Goal: Information Seeking & Learning: Learn about a topic

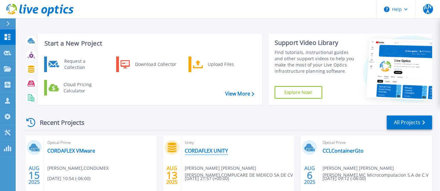
click at [211, 152] on link "CORDAFLEX UNITY" at bounding box center [206, 151] width 43 height 6
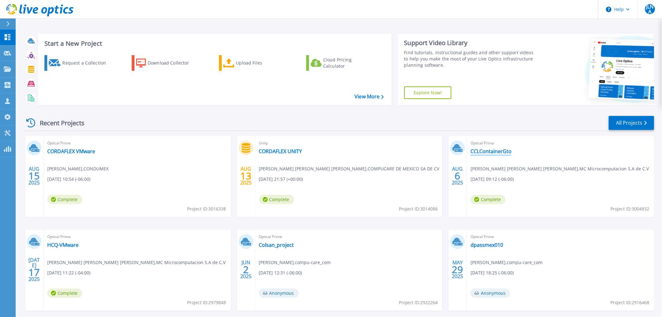
click at [480, 148] on link "CCLContainerGto" at bounding box center [491, 151] width 41 height 6
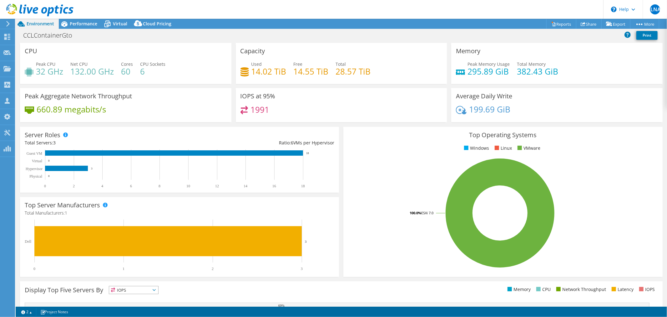
select select "USD"
drag, startPoint x: 269, startPoint y: 109, endPoint x: 251, endPoint y: 110, distance: 17.8
click at [251, 110] on div "1991" at bounding box center [342, 112] width 202 height 13
click at [83, 24] on span "Performance" at bounding box center [84, 24] width 28 height 6
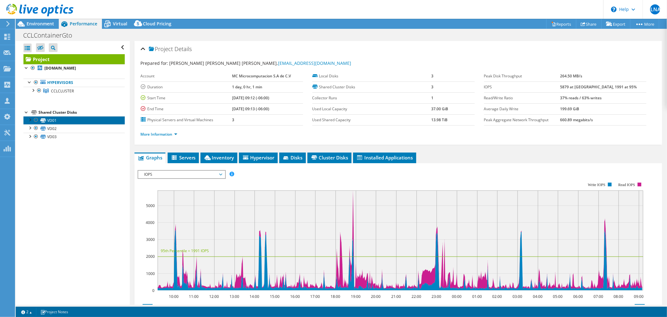
click at [55, 121] on link "VD01" at bounding box center [73, 120] width 101 height 8
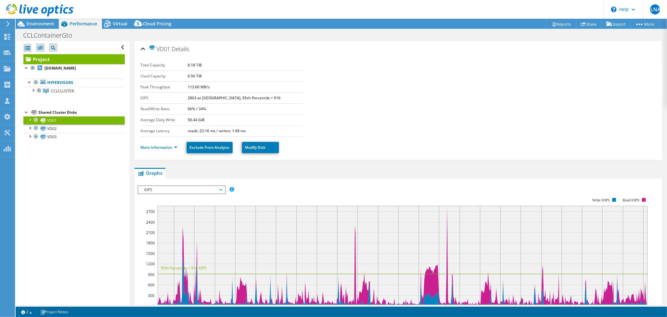
click at [165, 144] on li "More Information" at bounding box center [161, 147] width 40 height 7
click at [165, 145] on link "More Information" at bounding box center [159, 147] width 37 height 5
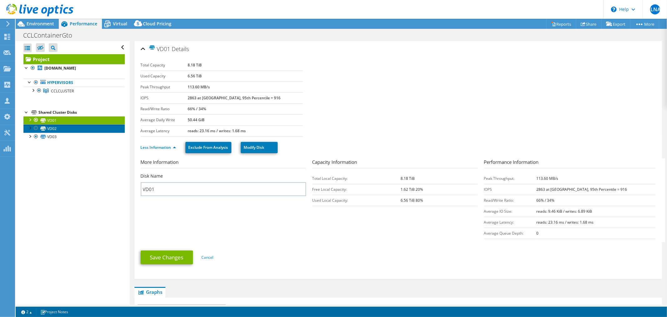
click at [54, 129] on link "VD02" at bounding box center [73, 128] width 101 height 8
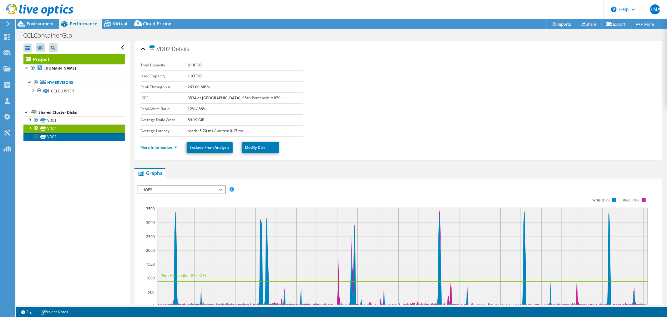
click at [55, 138] on link "VD03" at bounding box center [73, 137] width 101 height 8
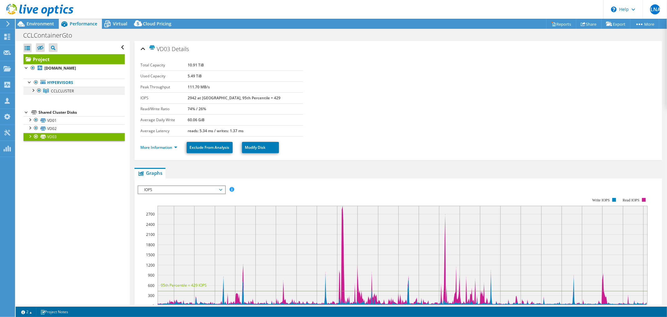
click at [33, 92] on div at bounding box center [33, 90] width 6 height 6
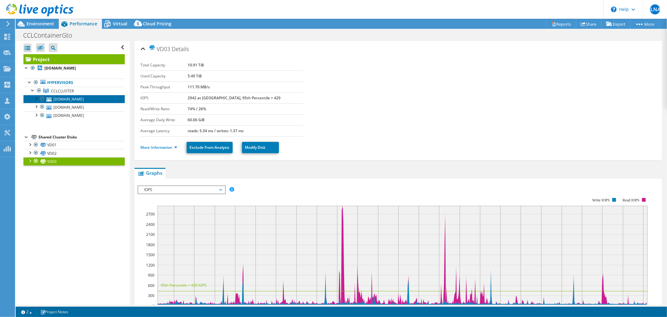
click at [77, 99] on link "gjtsrv09.cclcontainer.cclind.net" at bounding box center [73, 99] width 101 height 8
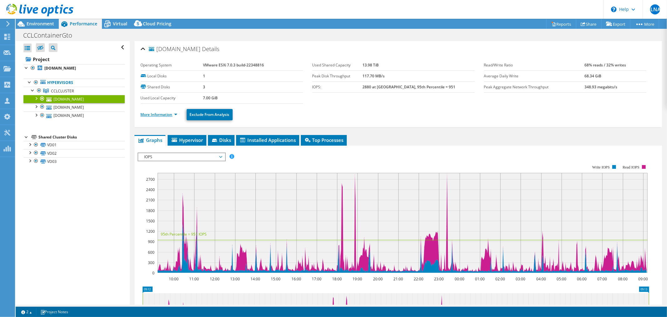
click at [161, 112] on link "More Information" at bounding box center [159, 114] width 37 height 5
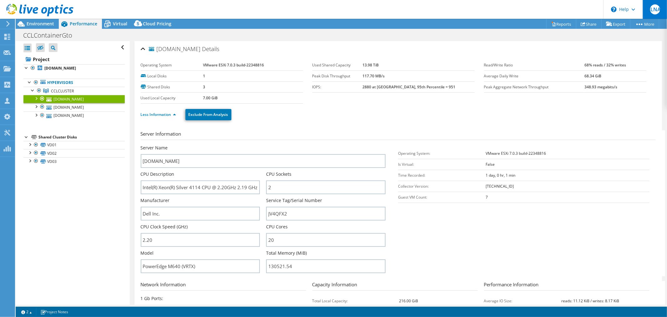
click at [660, 8] on span "JLNA" at bounding box center [655, 9] width 10 height 10
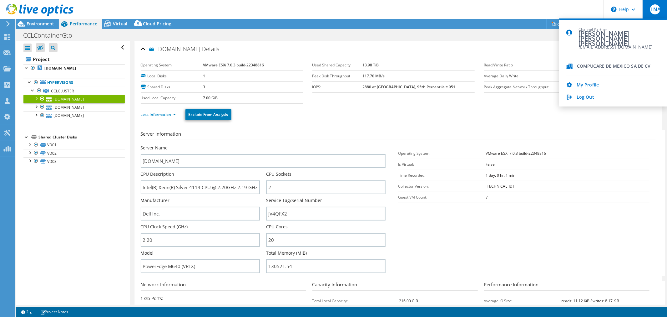
click at [576, 95] on div "Log Out" at bounding box center [614, 97] width 94 height 6
click at [581, 97] on link "Log Out" at bounding box center [586, 97] width 18 height 6
